Goal: Information Seeking & Learning: Learn about a topic

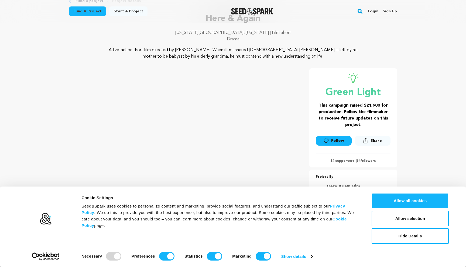
scroll to position [15, 0]
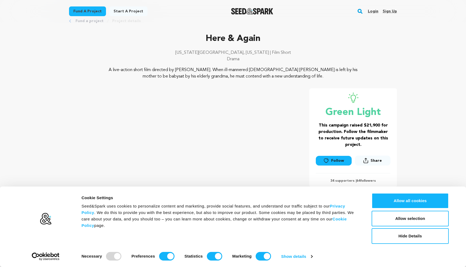
click at [341, 62] on p "Drama" at bounding box center [233, 59] width 328 height 6
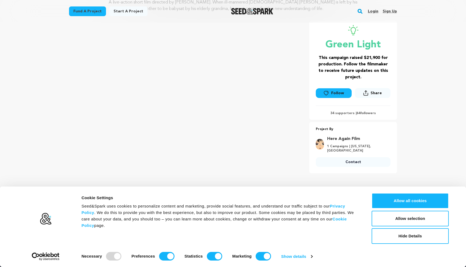
scroll to position [85, 0]
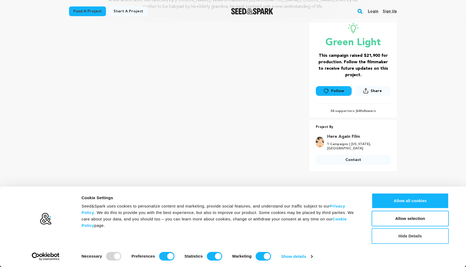
click at [400, 237] on button "Hide Details" at bounding box center [409, 237] width 77 height 16
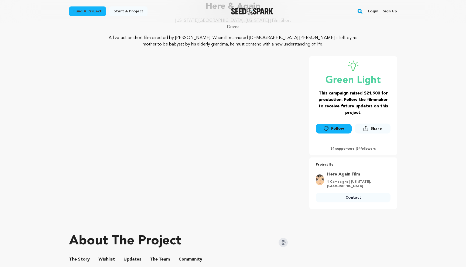
scroll to position [57, 0]
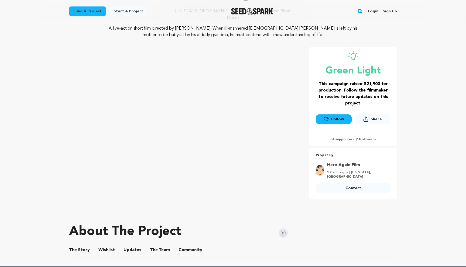
click at [342, 138] on p "34 supporters | 64 followers" at bounding box center [353, 139] width 75 height 4
click at [349, 164] on link "Here Again Film" at bounding box center [357, 165] width 60 height 6
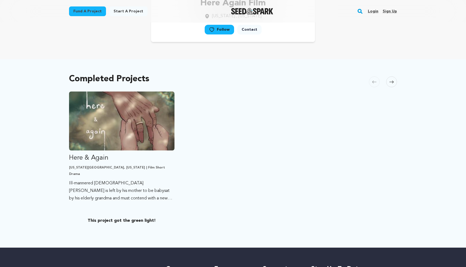
scroll to position [67, 0]
click at [236, 12] on img "Seed&Spark Homepage" at bounding box center [252, 11] width 42 height 6
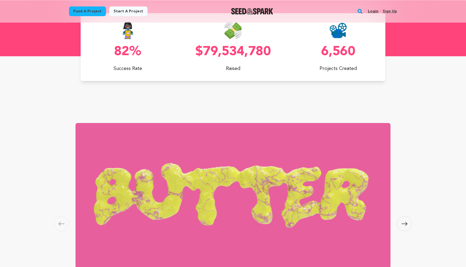
scroll to position [319, 0]
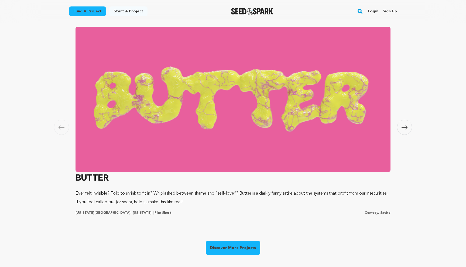
click at [402, 127] on icon at bounding box center [404, 128] width 6 height 4
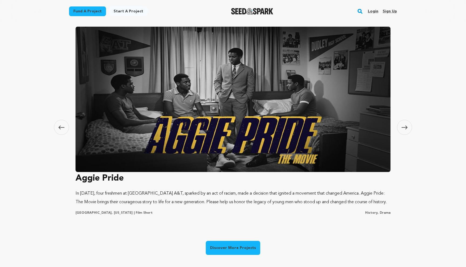
scroll to position [0, 0]
click at [295, 144] on img at bounding box center [232, 100] width 315 height 146
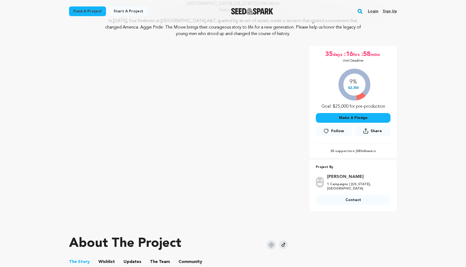
scroll to position [64, 0]
